Goal: Task Accomplishment & Management: Use online tool/utility

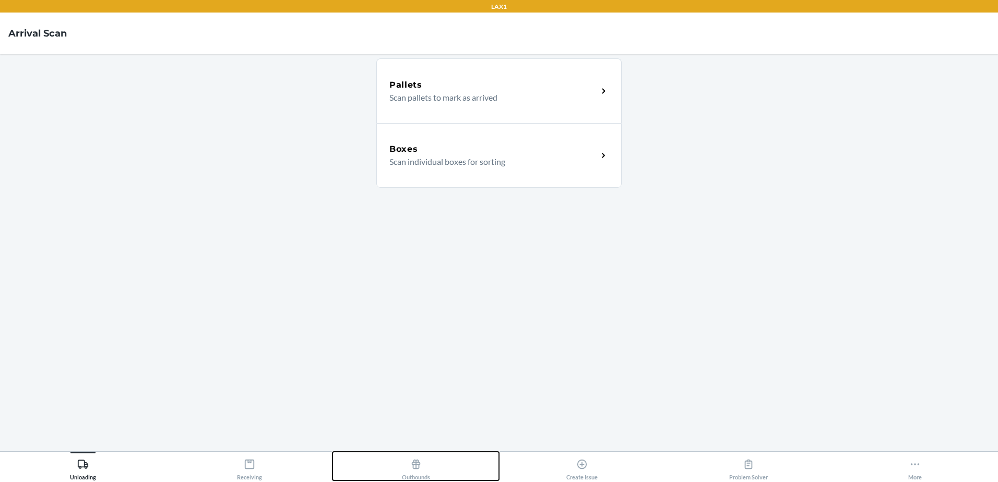
click at [442, 461] on button "Outbounds" at bounding box center [416, 466] width 167 height 29
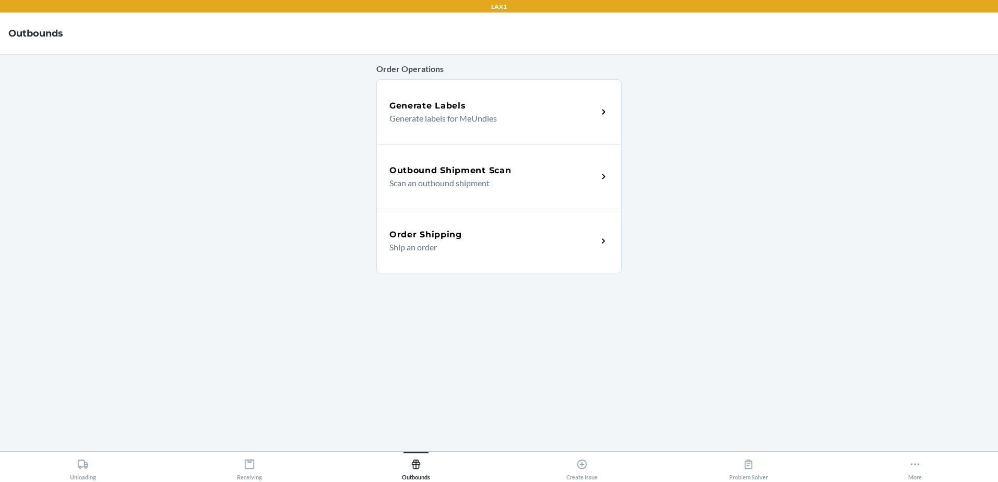
click at [460, 79] on div "Order Operations Generate Labels Generate labels for MeUndies Outbound Shipment…" at bounding box center [498, 165] width 245 height 215
click at [468, 108] on div "Generate Labels" at bounding box center [493, 106] width 208 height 13
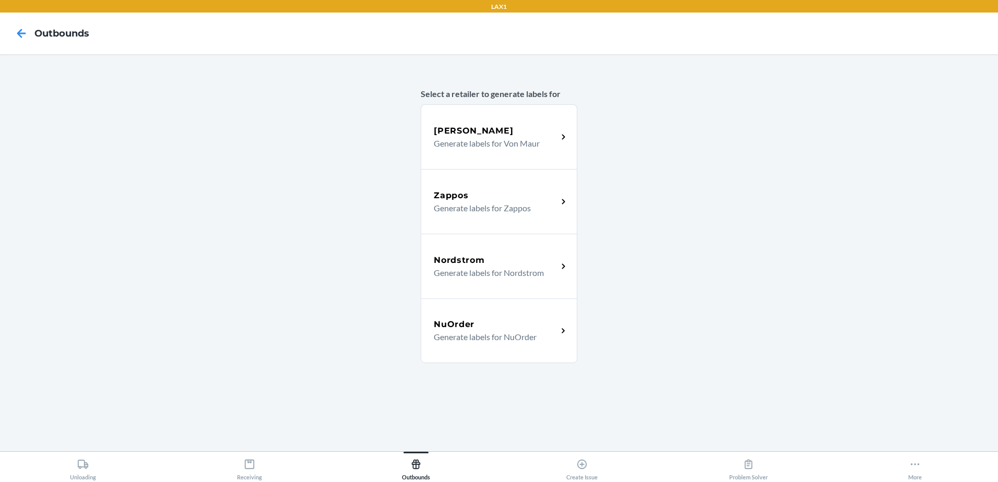
click at [495, 319] on div "NuOrder" at bounding box center [496, 324] width 124 height 13
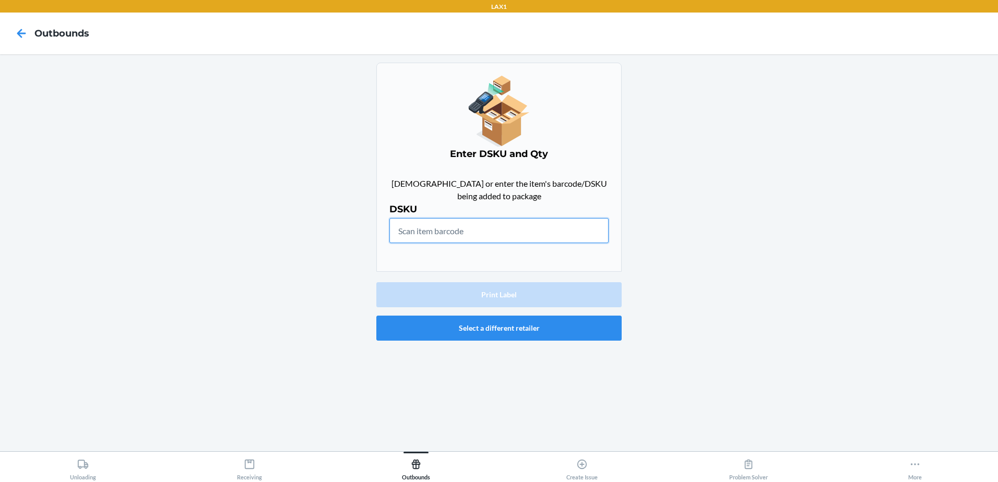
click at [522, 239] on input "text" at bounding box center [498, 230] width 219 height 25
type input "SML300-BL-S"
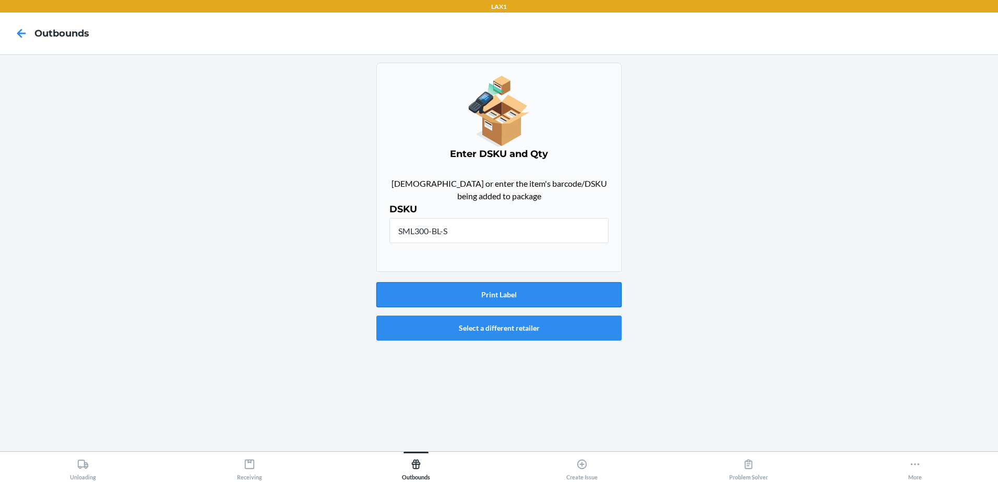
click at [539, 290] on button "Print Label" at bounding box center [498, 294] width 245 height 25
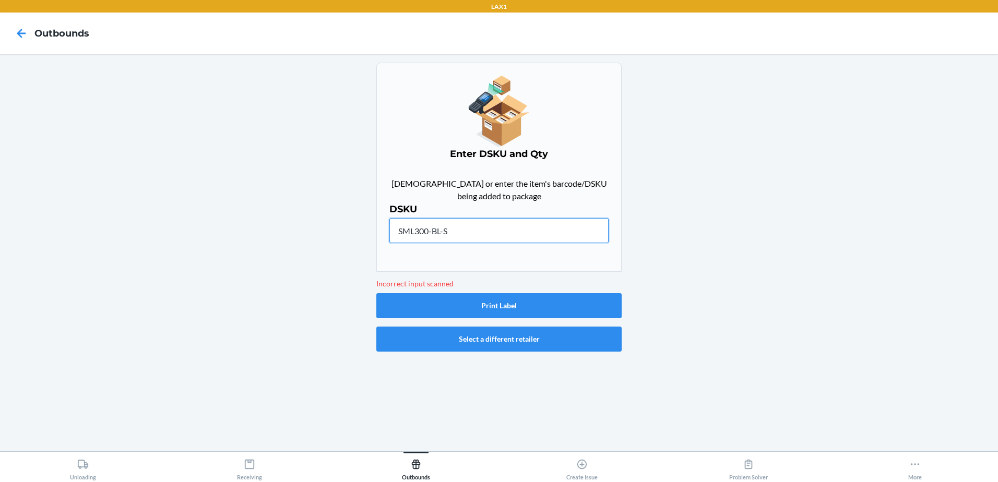
drag, startPoint x: 488, startPoint y: 227, endPoint x: 246, endPoint y: 230, distance: 241.7
click at [246, 230] on main "Enter DSKU and Qty Scan or enter the item's barcode/DSKU being added to package…" at bounding box center [499, 252] width 998 height 397
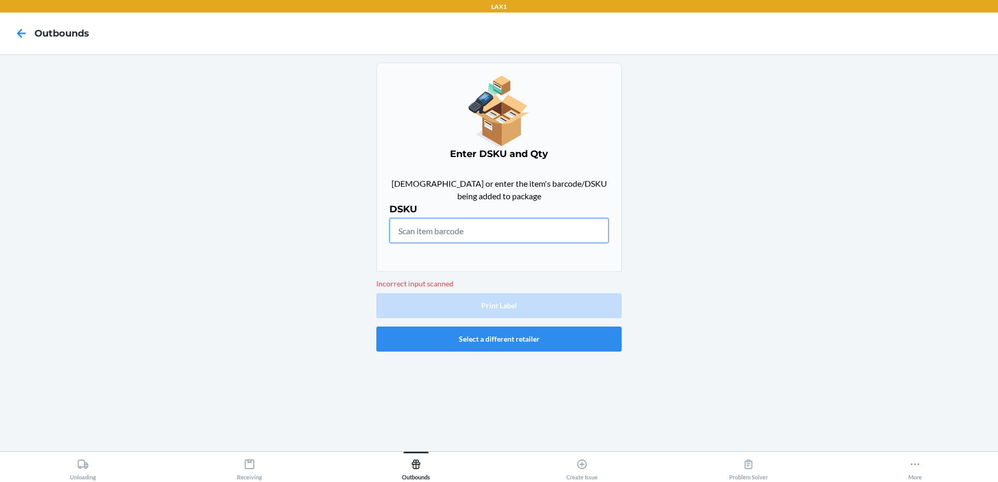
click at [438, 230] on input "text" at bounding box center [498, 230] width 219 height 25
click at [435, 219] on input "text" at bounding box center [498, 230] width 219 height 25
click at [129, 442] on main "Enter DSKU and Qty Scan or enter the item's barcode/DSKU being added to package…" at bounding box center [499, 252] width 998 height 397
